Goal: Contribute content: Contribute content

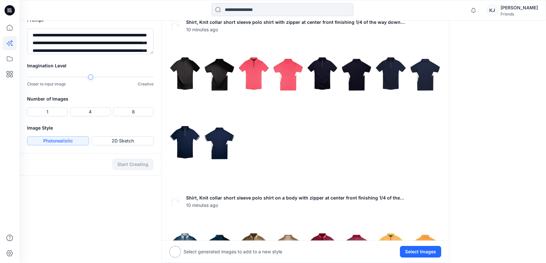
scroll to position [270, 0]
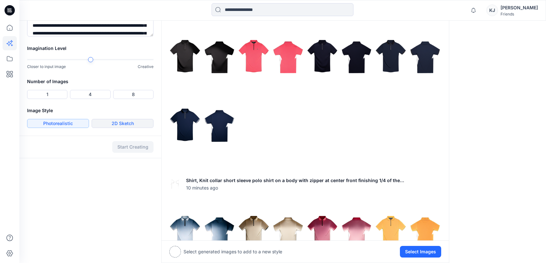
click at [126, 123] on button "2D Sketch" at bounding box center [123, 123] width 62 height 9
click at [128, 147] on button "Start Creating" at bounding box center [132, 147] width 41 height 12
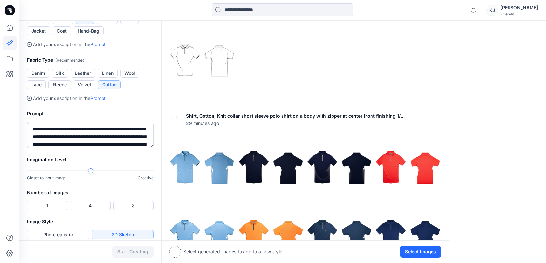
scroll to position [201, 0]
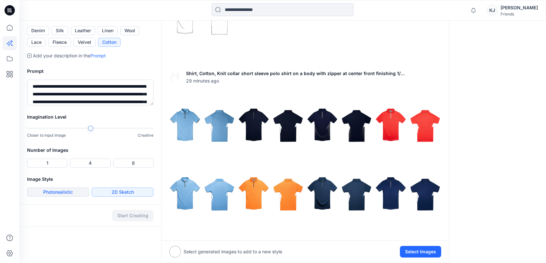
click at [67, 192] on button "Photorealistic" at bounding box center [58, 192] width 62 height 9
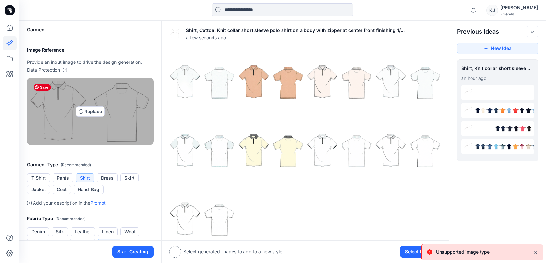
click at [86, 112] on img at bounding box center [90, 112] width 121 height 62
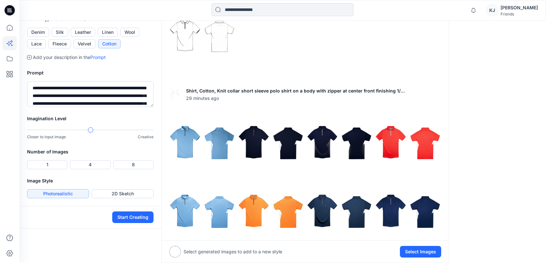
click at [116, 48] on button "Cotton" at bounding box center [109, 43] width 23 height 9
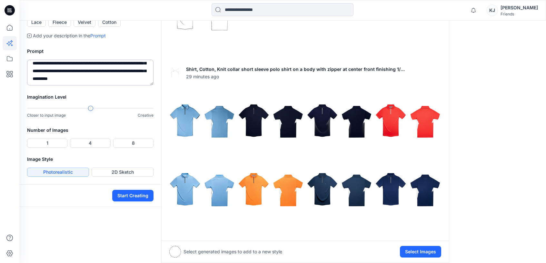
scroll to position [249, 0]
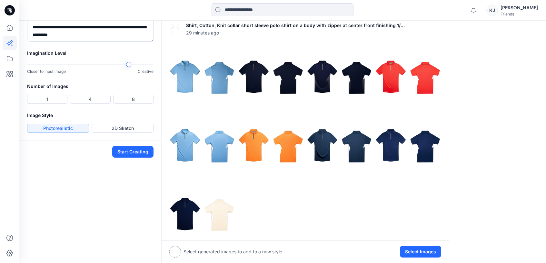
click at [127, 67] on div at bounding box center [90, 64] width 126 height 5
click at [94, 104] on button "4" at bounding box center [90, 99] width 40 height 9
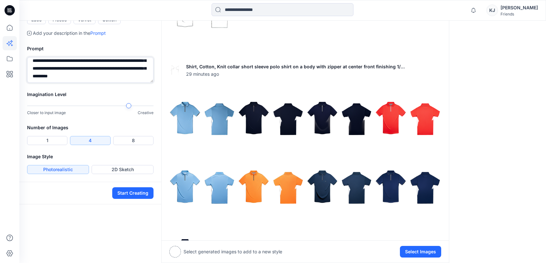
scroll to position [0, 0]
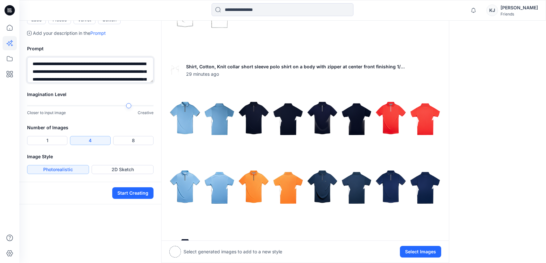
drag, startPoint x: 102, startPoint y: 158, endPoint x: -35, endPoint y: 4, distance: 206.6
click at [0, 4] on html "**********" at bounding box center [273, 265] width 546 height 947
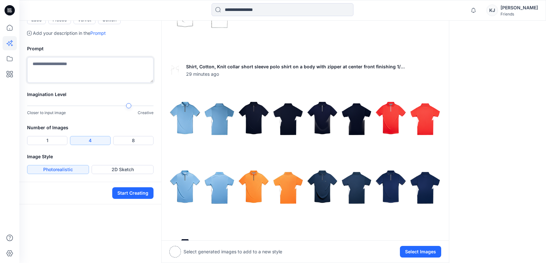
click at [74, 83] on textarea at bounding box center [90, 70] width 126 height 26
type textarea "*"
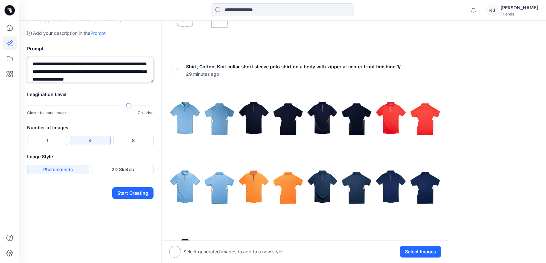
scroll to position [7, 0]
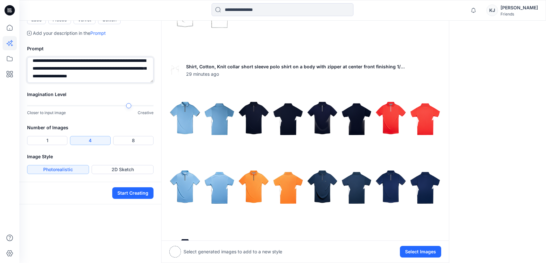
click at [138, 83] on textarea "**********" at bounding box center [90, 70] width 126 height 26
click at [127, 83] on textarea "**********" at bounding box center [90, 70] width 126 height 26
click at [113, 83] on textarea "**********" at bounding box center [90, 70] width 126 height 26
click at [139, 83] on textarea "**********" at bounding box center [90, 70] width 126 height 26
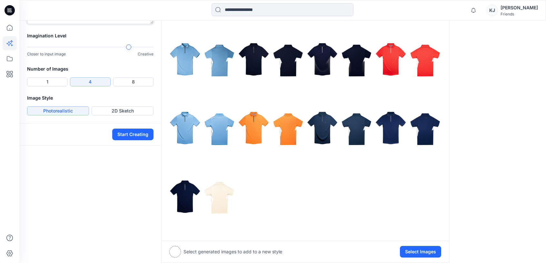
scroll to position [267, 0]
type textarea "**********"
click at [138, 140] on button "Start Creating" at bounding box center [132, 134] width 41 height 12
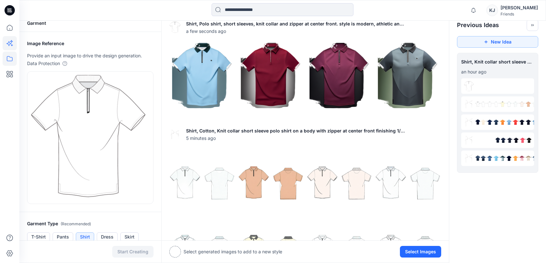
scroll to position [0, 0]
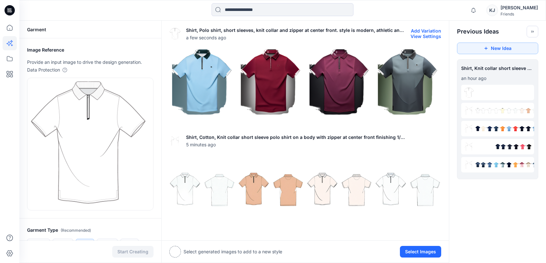
click at [430, 29] on button "Add Variation" at bounding box center [426, 30] width 30 height 5
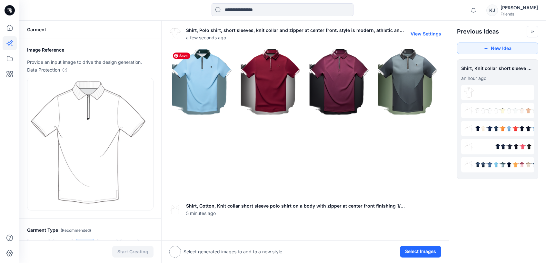
click at [215, 90] on img at bounding box center [202, 81] width 65 height 65
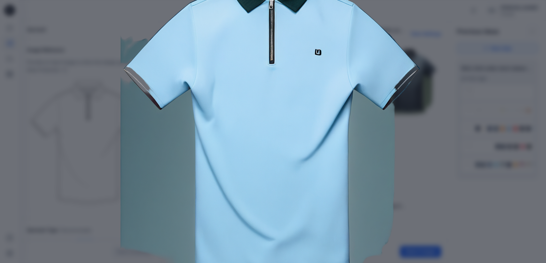
scroll to position [99, 0]
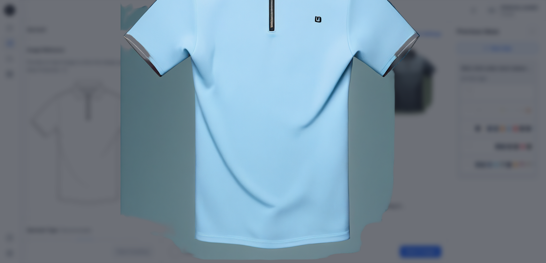
click at [423, 200] on img at bounding box center [273, 95] width 330 height 330
click at [444, 146] on div "Close" at bounding box center [273, 131] width 546 height 263
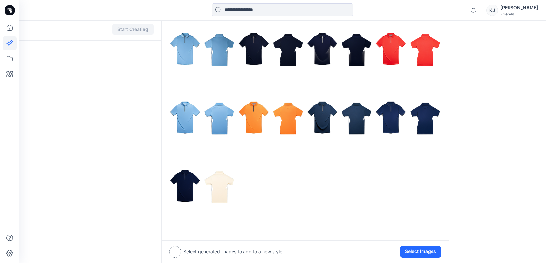
scroll to position [453, 0]
click at [225, 51] on img at bounding box center [202, 49] width 65 height 65
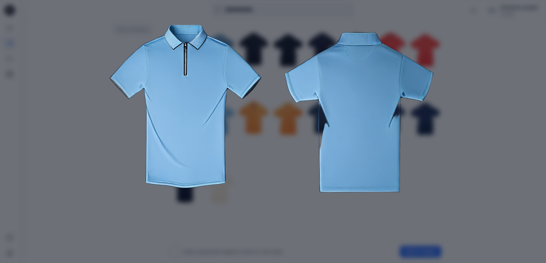
scroll to position [87, 0]
click at [471, 189] on div "Close" at bounding box center [273, 131] width 546 height 263
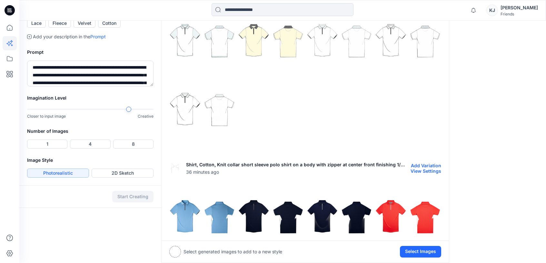
scroll to position [0, 0]
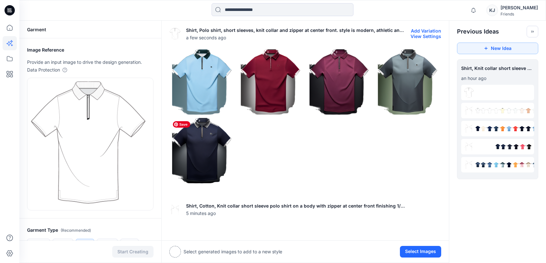
click at [212, 142] on img at bounding box center [202, 150] width 65 height 65
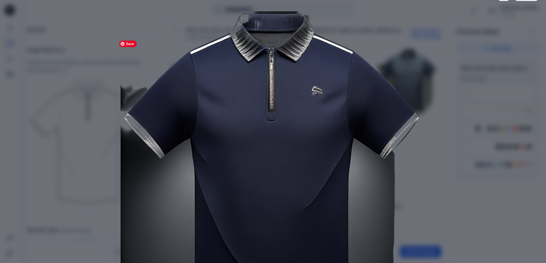
scroll to position [20, 0]
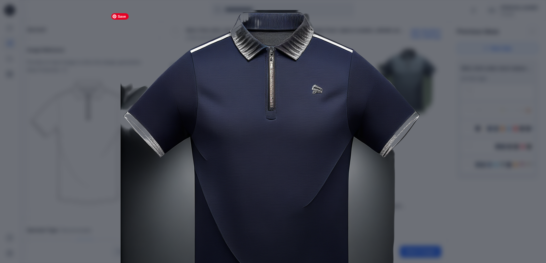
click at [428, 230] on img at bounding box center [273, 175] width 330 height 330
click at [451, 172] on div "Close" at bounding box center [273, 131] width 546 height 263
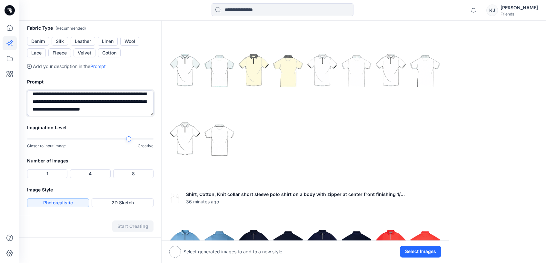
scroll to position [19, 0]
drag, startPoint x: 32, startPoint y: 95, endPoint x: 155, endPoint y: 116, distance: 124.5
click at [155, 116] on div "**********" at bounding box center [90, 97] width 142 height 54
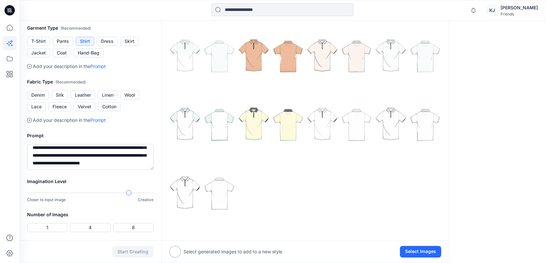
scroll to position [204, 0]
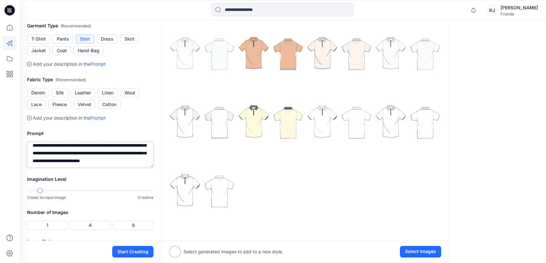
click at [36, 201] on div "Imagination Level Closer to input image Creative" at bounding box center [90, 191] width 142 height 33
click at [96, 192] on div at bounding box center [90, 190] width 126 height 5
click at [122, 254] on button "Start Creating" at bounding box center [132, 252] width 41 height 12
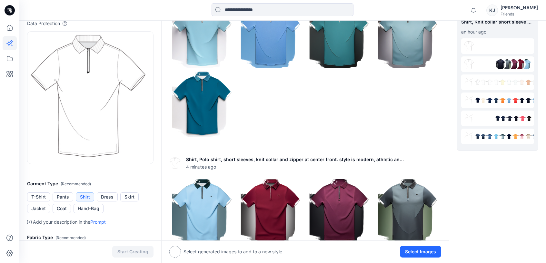
scroll to position [0, 0]
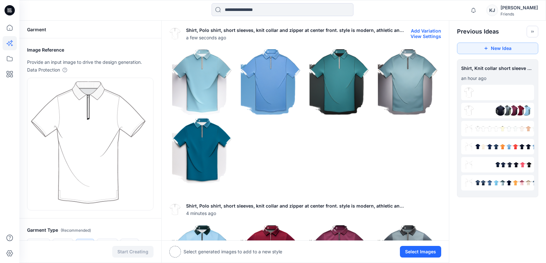
click at [435, 35] on button "View Settings" at bounding box center [425, 36] width 31 height 5
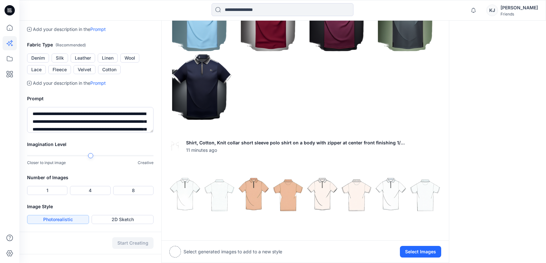
scroll to position [260, 0]
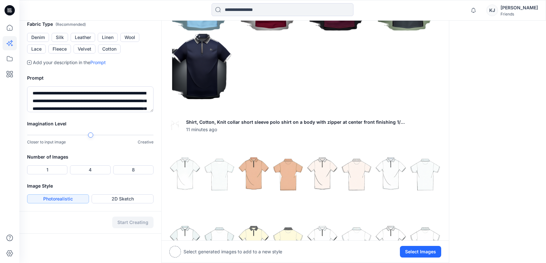
click at [138, 134] on div at bounding box center [90, 135] width 126 height 5
click at [156, 135] on div "Imagination Level Closer to input image Creative" at bounding box center [90, 136] width 142 height 33
click at [126, 224] on button "Start Creating" at bounding box center [132, 223] width 41 height 12
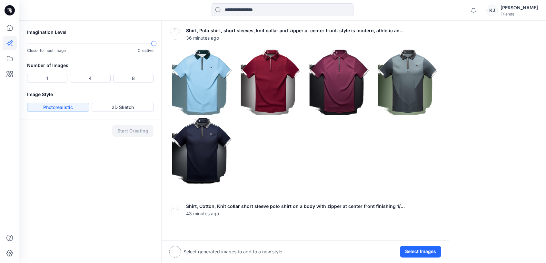
scroll to position [349, 0]
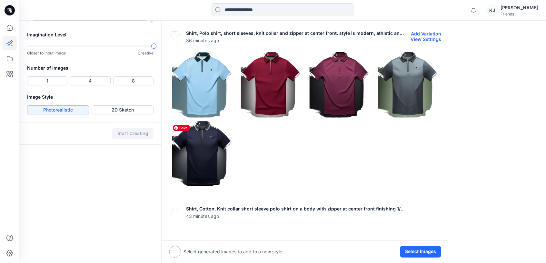
click at [208, 159] on img at bounding box center [202, 153] width 65 height 65
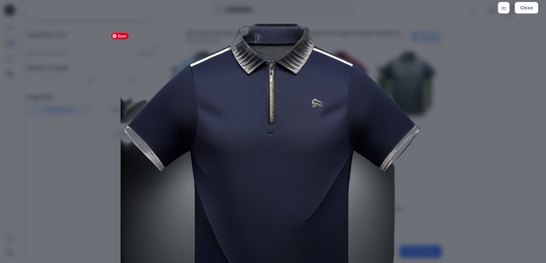
scroll to position [5, 0]
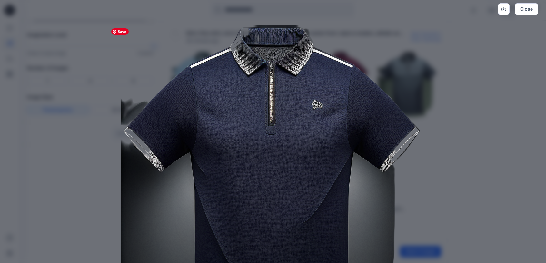
click at [464, 95] on div "Close" at bounding box center [273, 131] width 546 height 263
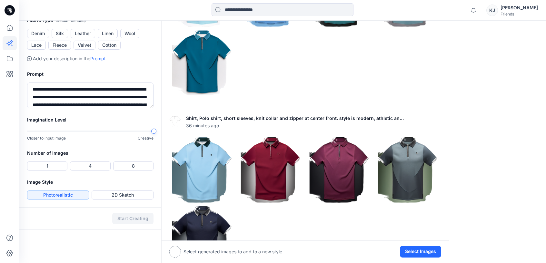
scroll to position [263, 0]
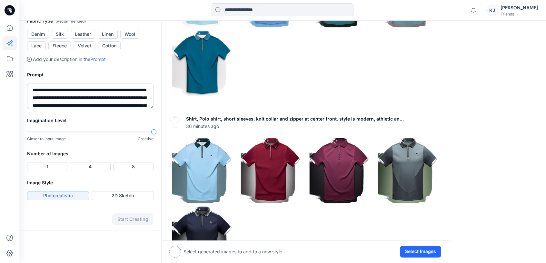
click at [44, 133] on div at bounding box center [90, 132] width 126 height 5
click at [92, 166] on button "4" at bounding box center [90, 166] width 40 height 9
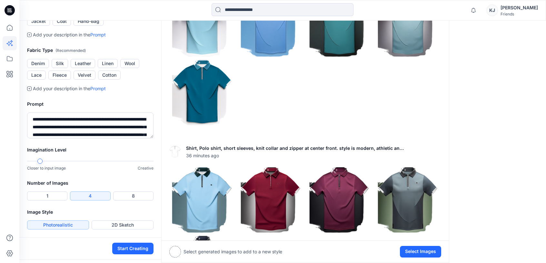
scroll to position [238, 0]
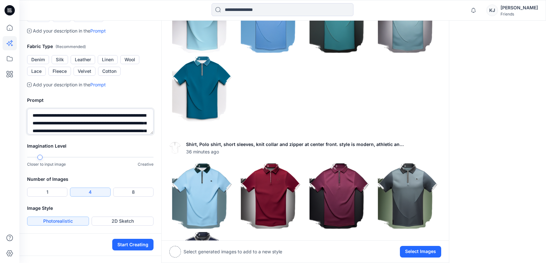
click at [63, 120] on textarea "**********" at bounding box center [90, 122] width 126 height 26
click at [33, 115] on textarea "**********" at bounding box center [90, 122] width 126 height 26
click at [78, 117] on textarea "**********" at bounding box center [90, 122] width 126 height 26
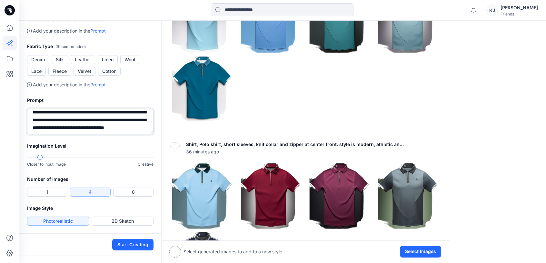
scroll to position [19, 0]
click at [130, 126] on textarea "**********" at bounding box center [90, 122] width 126 height 26
type textarea "**********"
click at [133, 247] on button "Start Creating" at bounding box center [132, 245] width 41 height 12
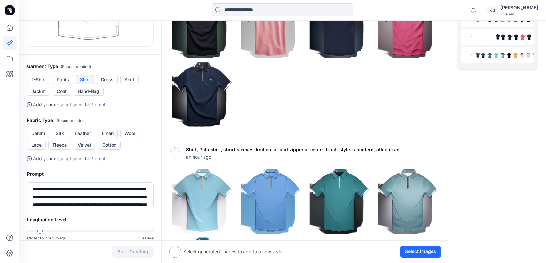
scroll to position [0, 0]
